Goal: Transaction & Acquisition: Purchase product/service

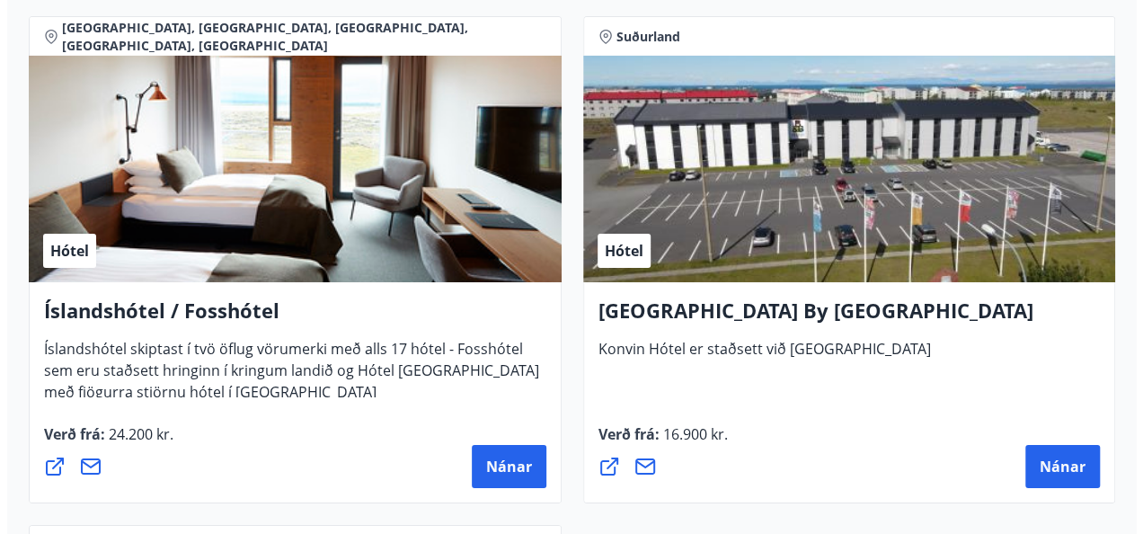
scroll to position [6494, 0]
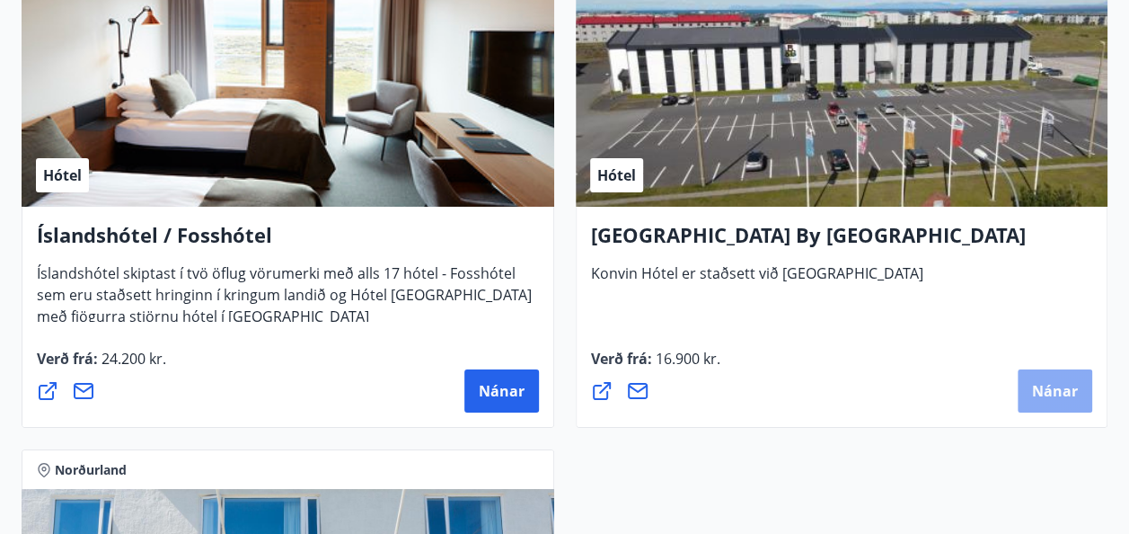
click at [1041, 396] on span "Nánar" at bounding box center [1055, 391] width 46 height 20
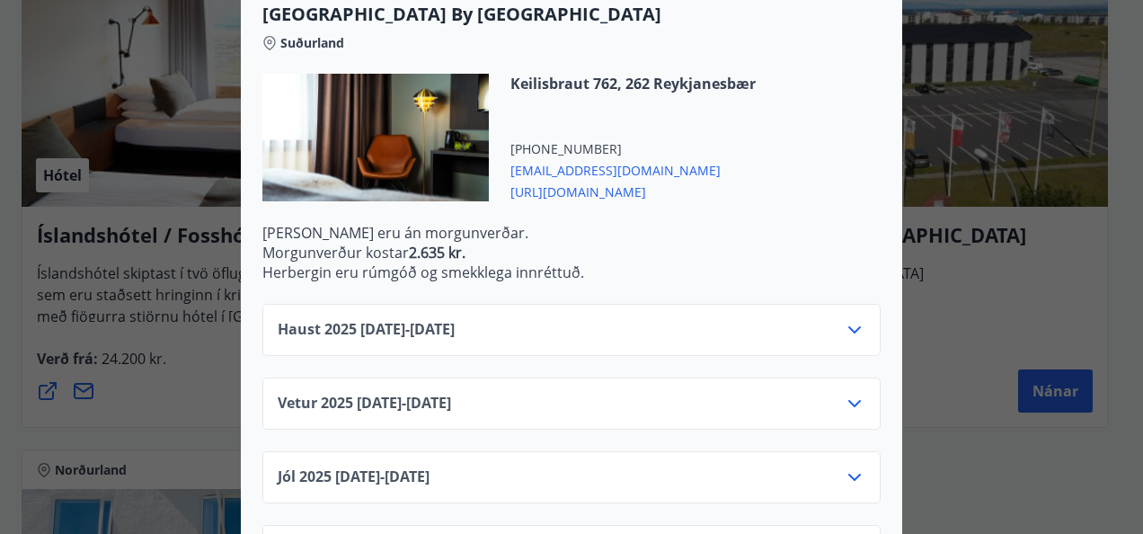
scroll to position [510, 0]
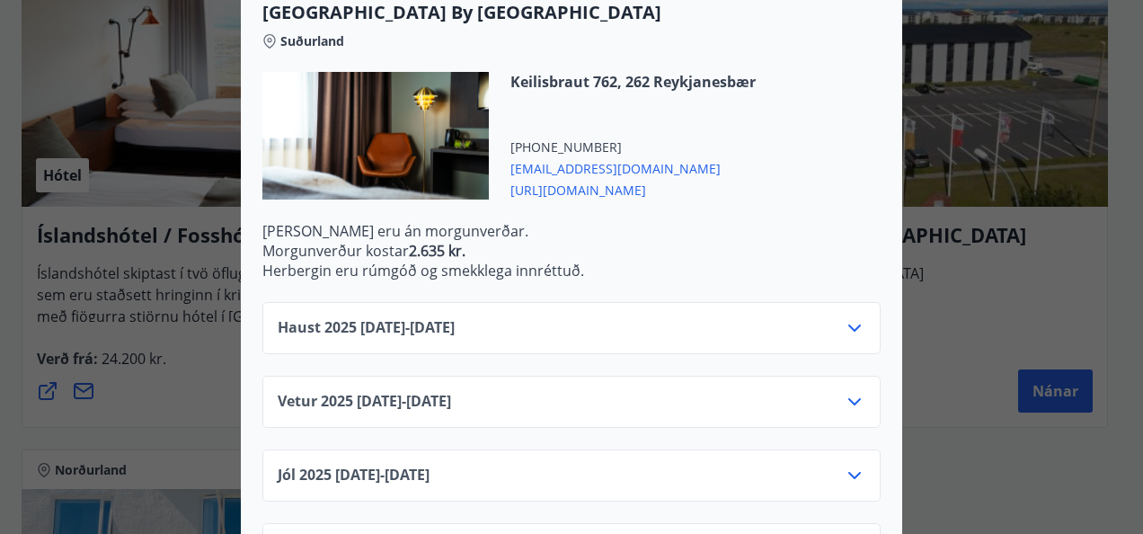
click at [846, 325] on icon at bounding box center [855, 328] width 22 height 22
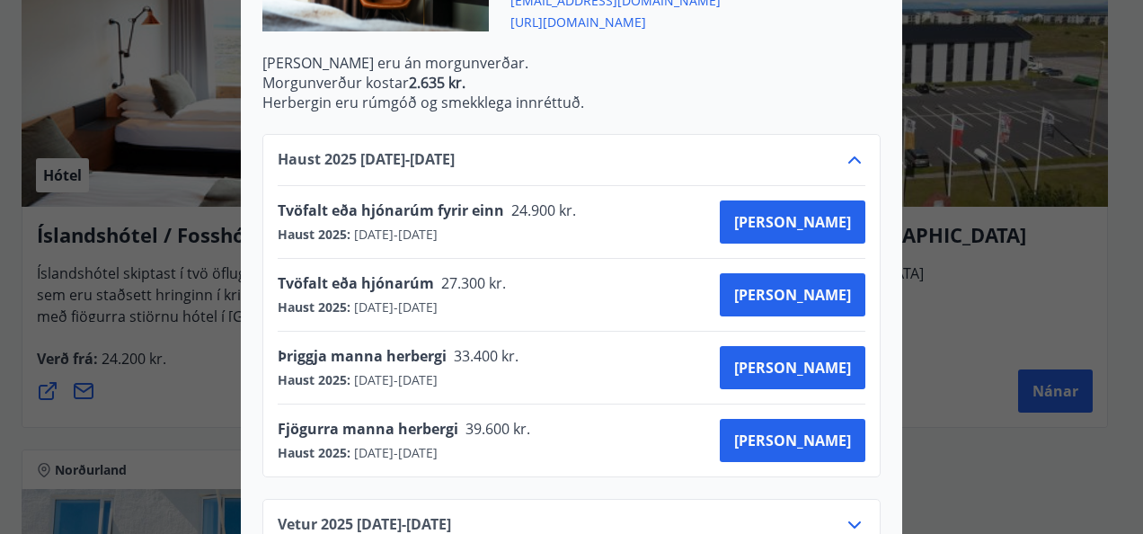
scroll to position [690, 0]
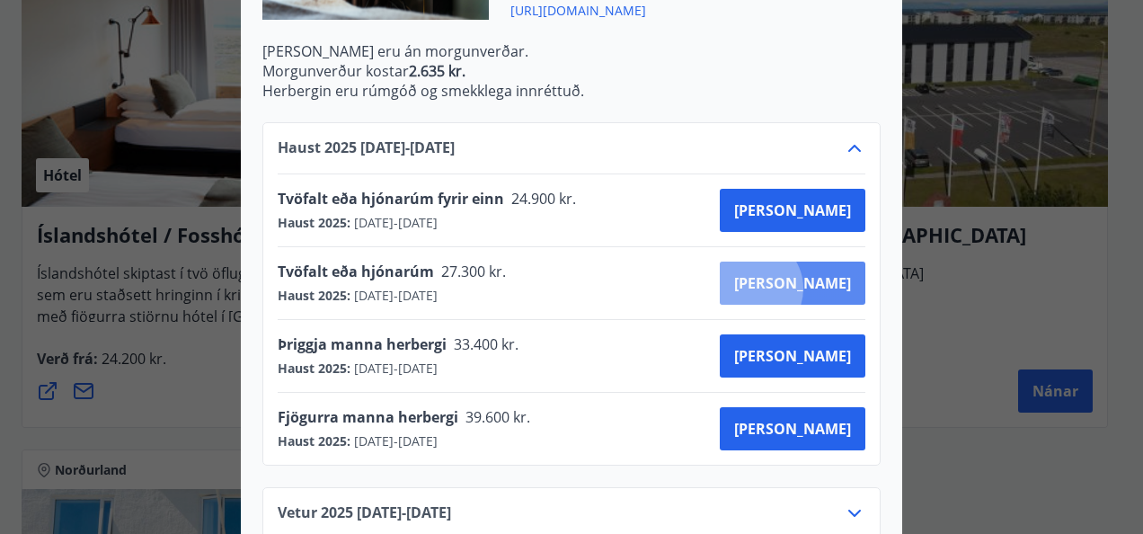
click at [814, 288] on span "[PERSON_NAME]" at bounding box center [792, 283] width 117 height 20
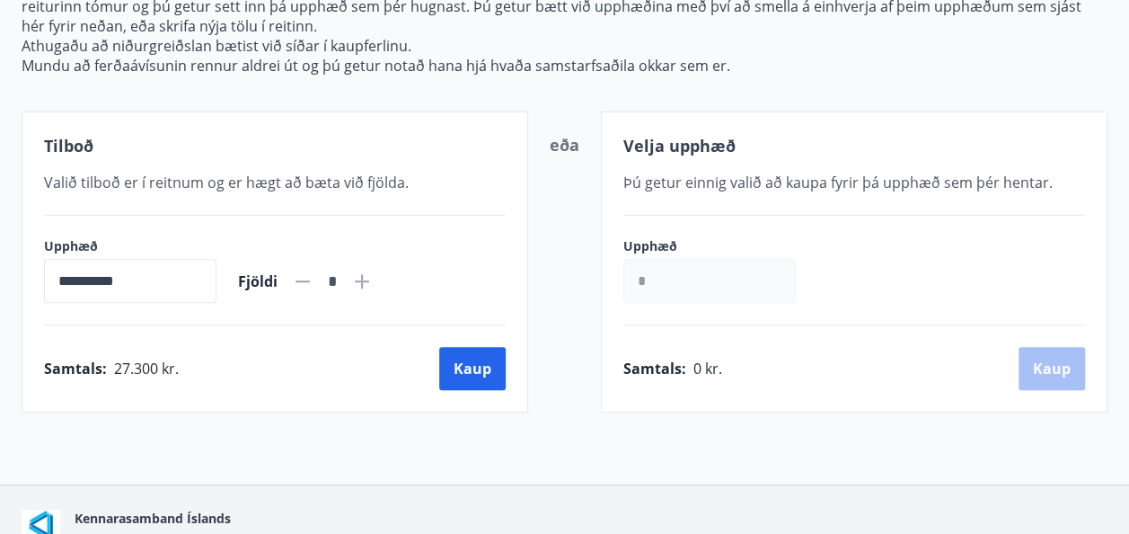
scroll to position [349, 0]
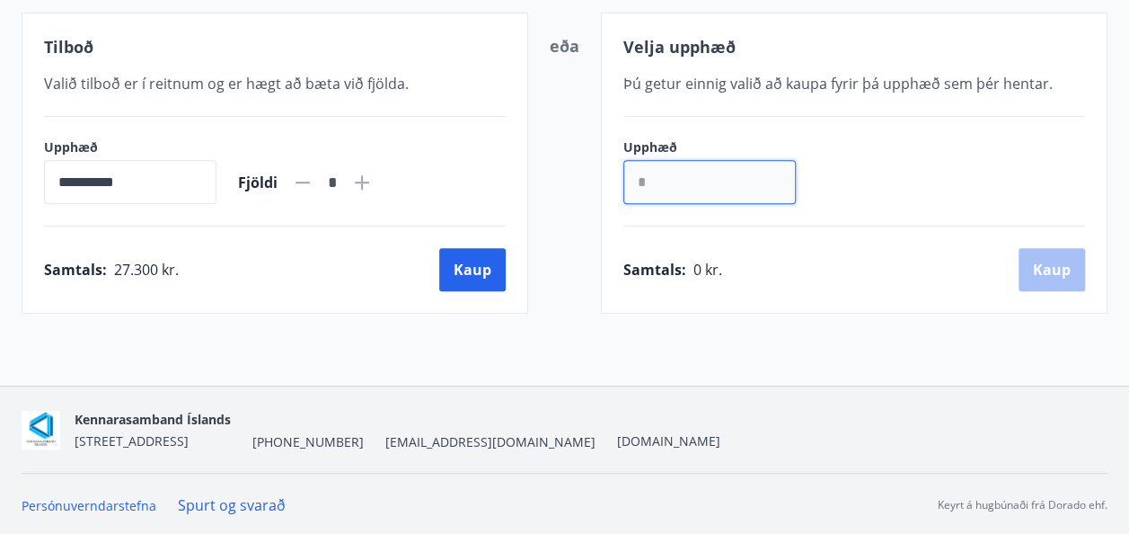
click at [665, 181] on input "*" at bounding box center [710, 182] width 173 height 44
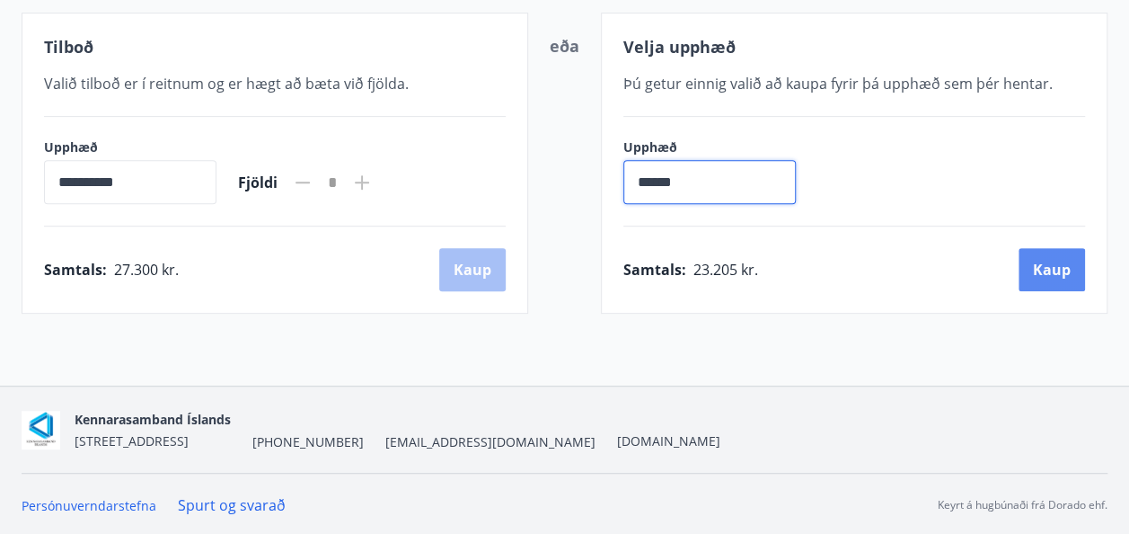
type input "******"
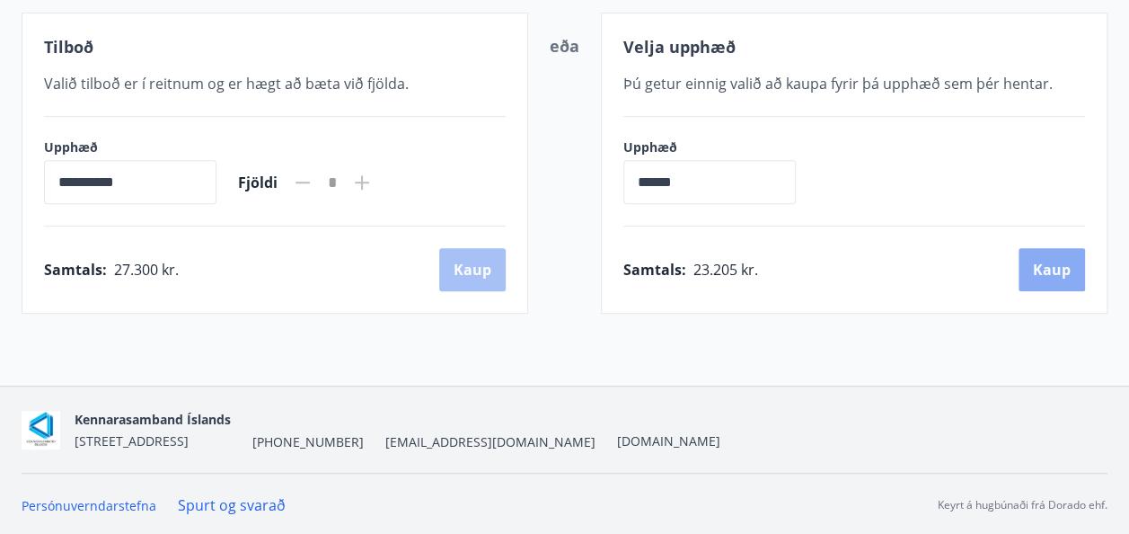
click at [1049, 272] on button "Kaup" at bounding box center [1052, 269] width 66 height 43
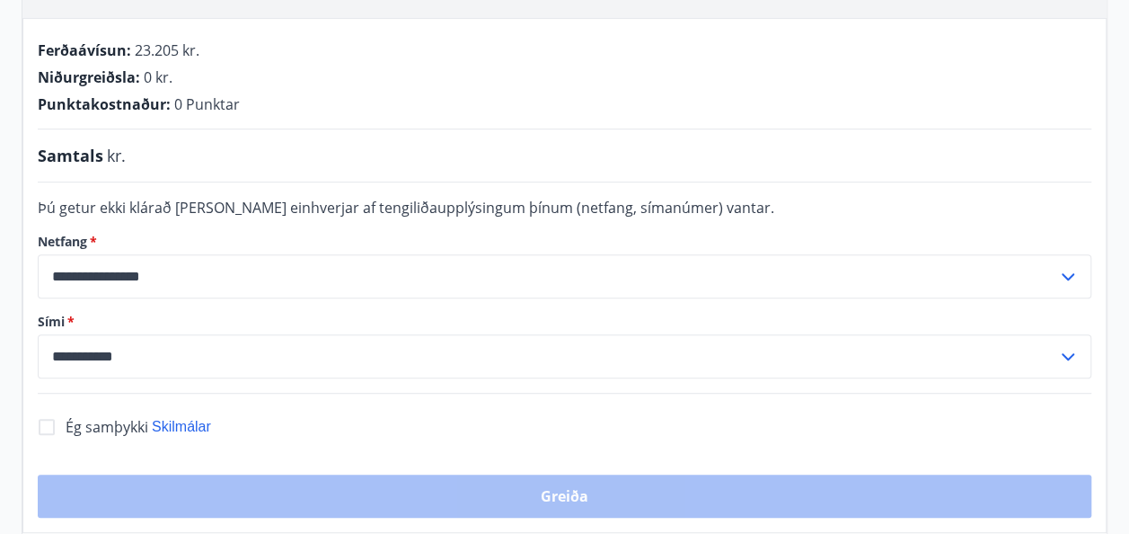
scroll to position [349, 0]
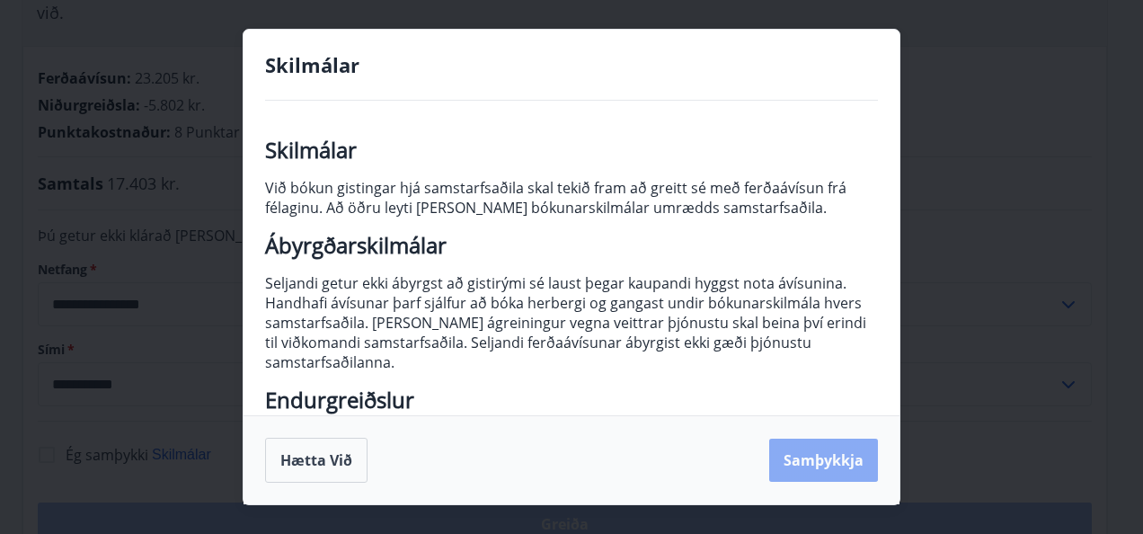
click at [821, 453] on button "Samþykkja" at bounding box center [823, 459] width 109 height 43
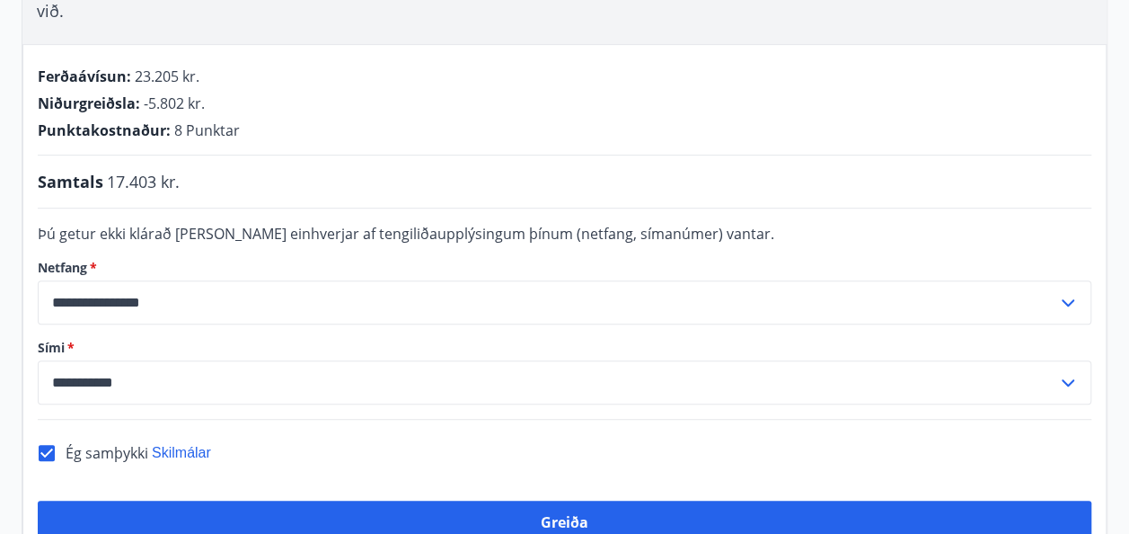
scroll to position [357, 0]
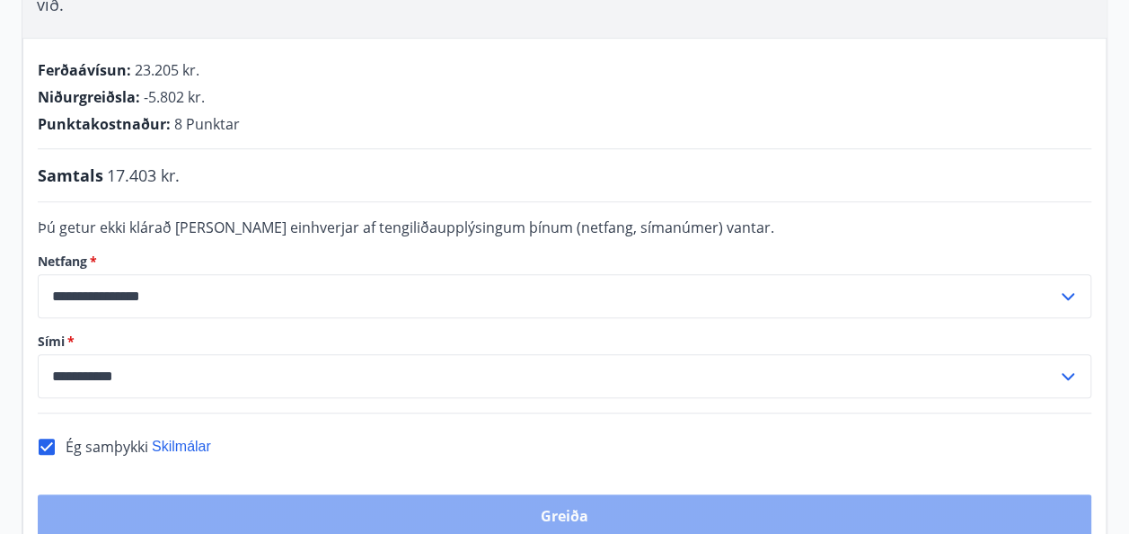
click at [557, 494] on button "Greiða" at bounding box center [565, 515] width 1054 height 43
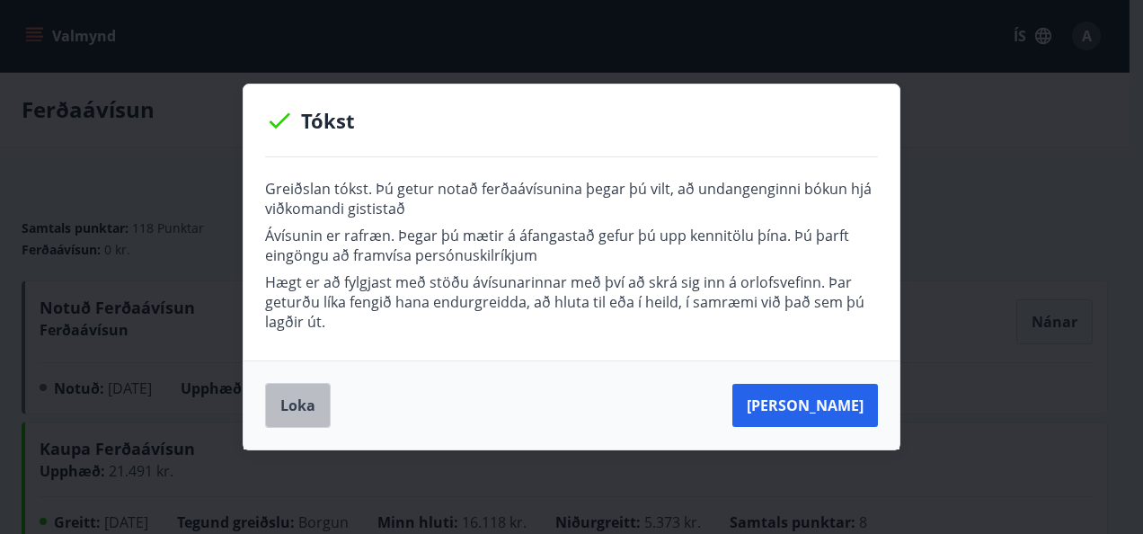
click at [300, 408] on button "Loka" at bounding box center [298, 405] width 66 height 45
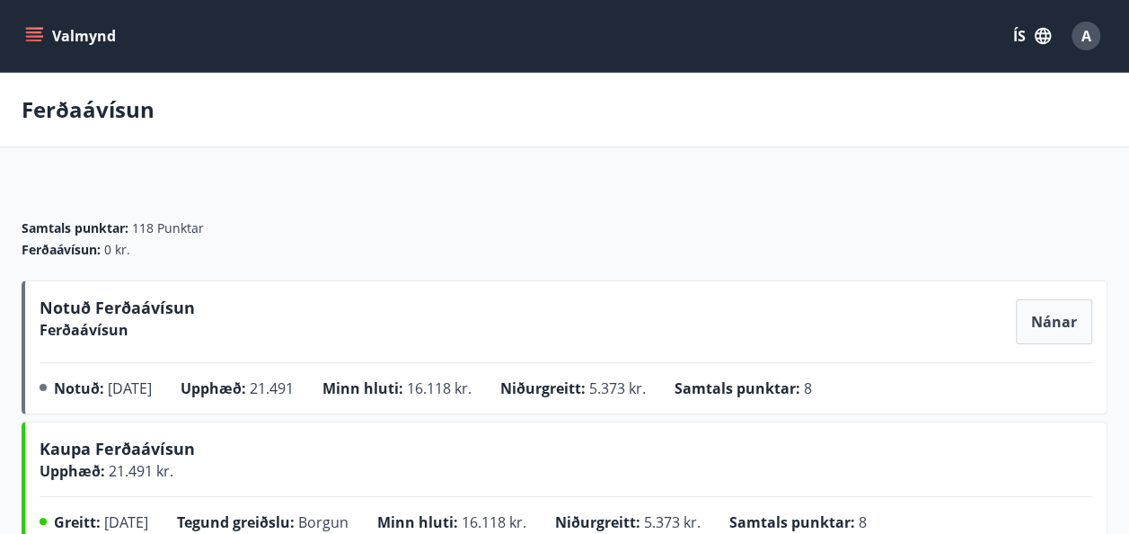
click at [84, 36] on button "Valmynd" at bounding box center [73, 36] width 102 height 32
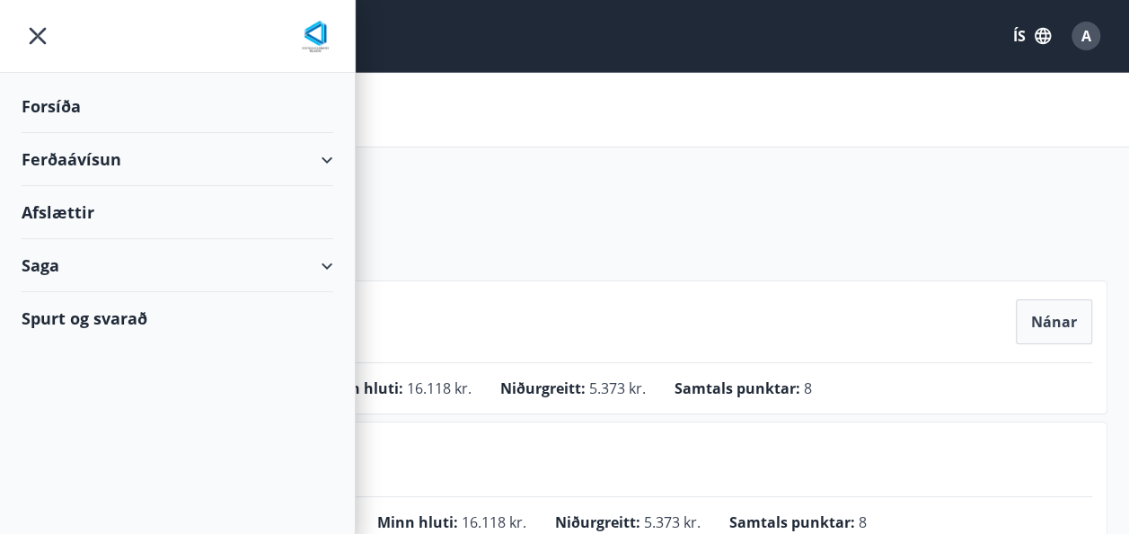
click at [58, 155] on div "Ferðaávísun" at bounding box center [178, 159] width 312 height 53
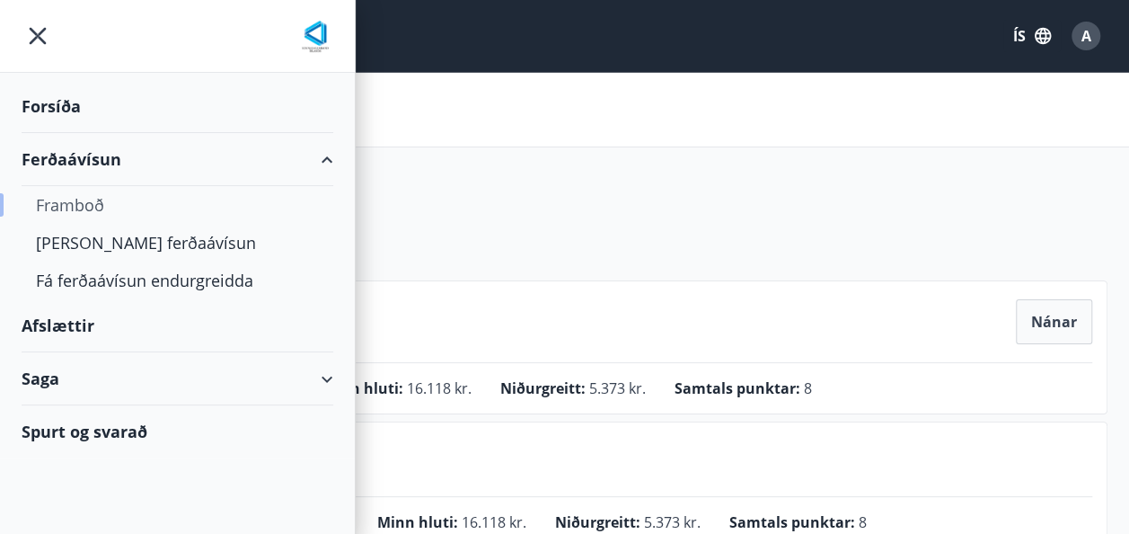
click at [70, 201] on div "Framboð" at bounding box center [177, 205] width 283 height 38
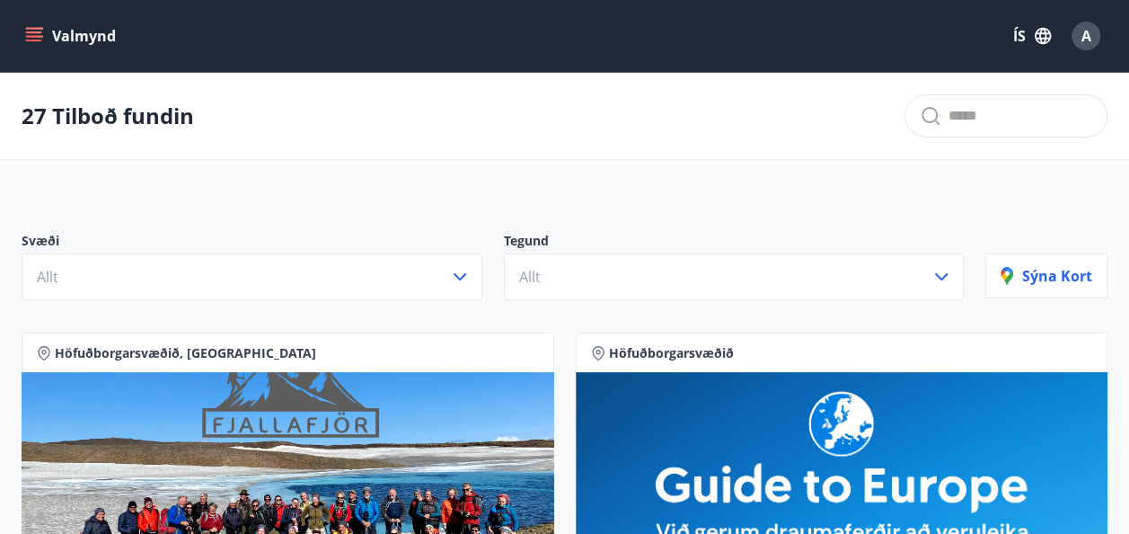
click at [84, 38] on button "Valmynd" at bounding box center [73, 36] width 102 height 32
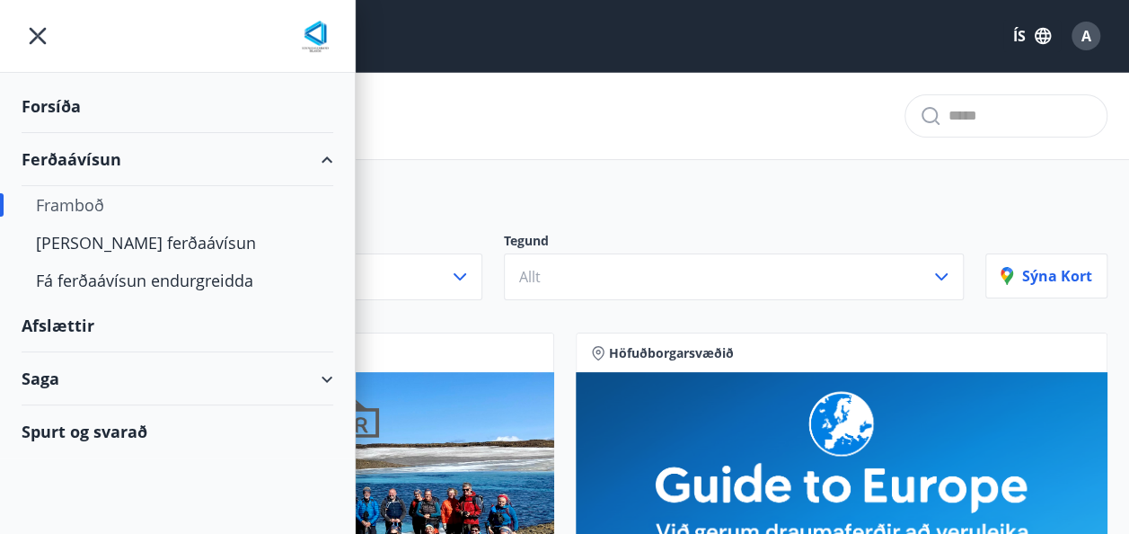
click at [70, 385] on div "Saga" at bounding box center [178, 378] width 312 height 53
click at [93, 422] on div "Ferðaávísun" at bounding box center [177, 424] width 283 height 38
